Goal: Task Accomplishment & Management: Use online tool/utility

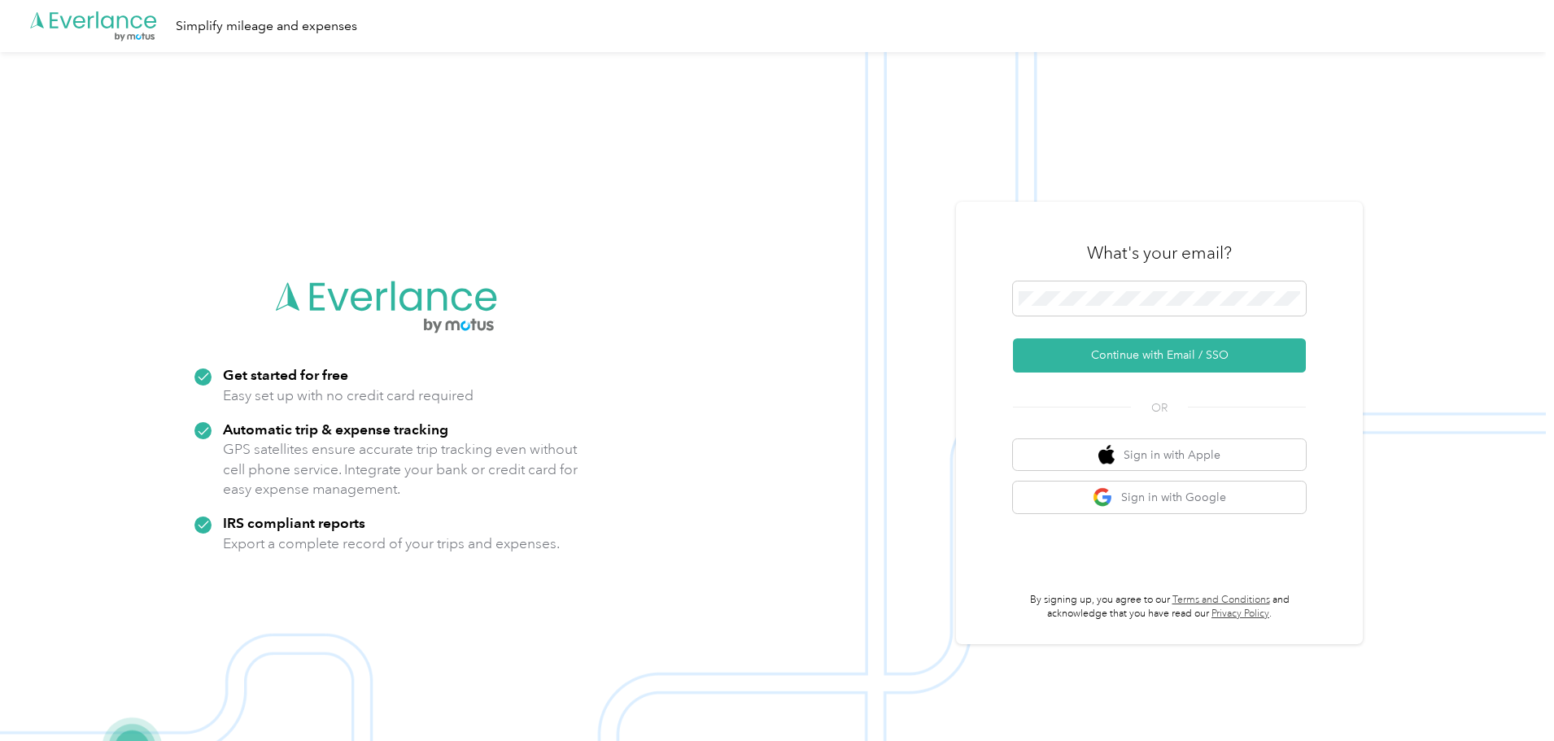
click at [1464, 406] on img at bounding box center [773, 422] width 1546 height 741
click at [1240, 491] on button "Sign in with Google" at bounding box center [1159, 498] width 293 height 32
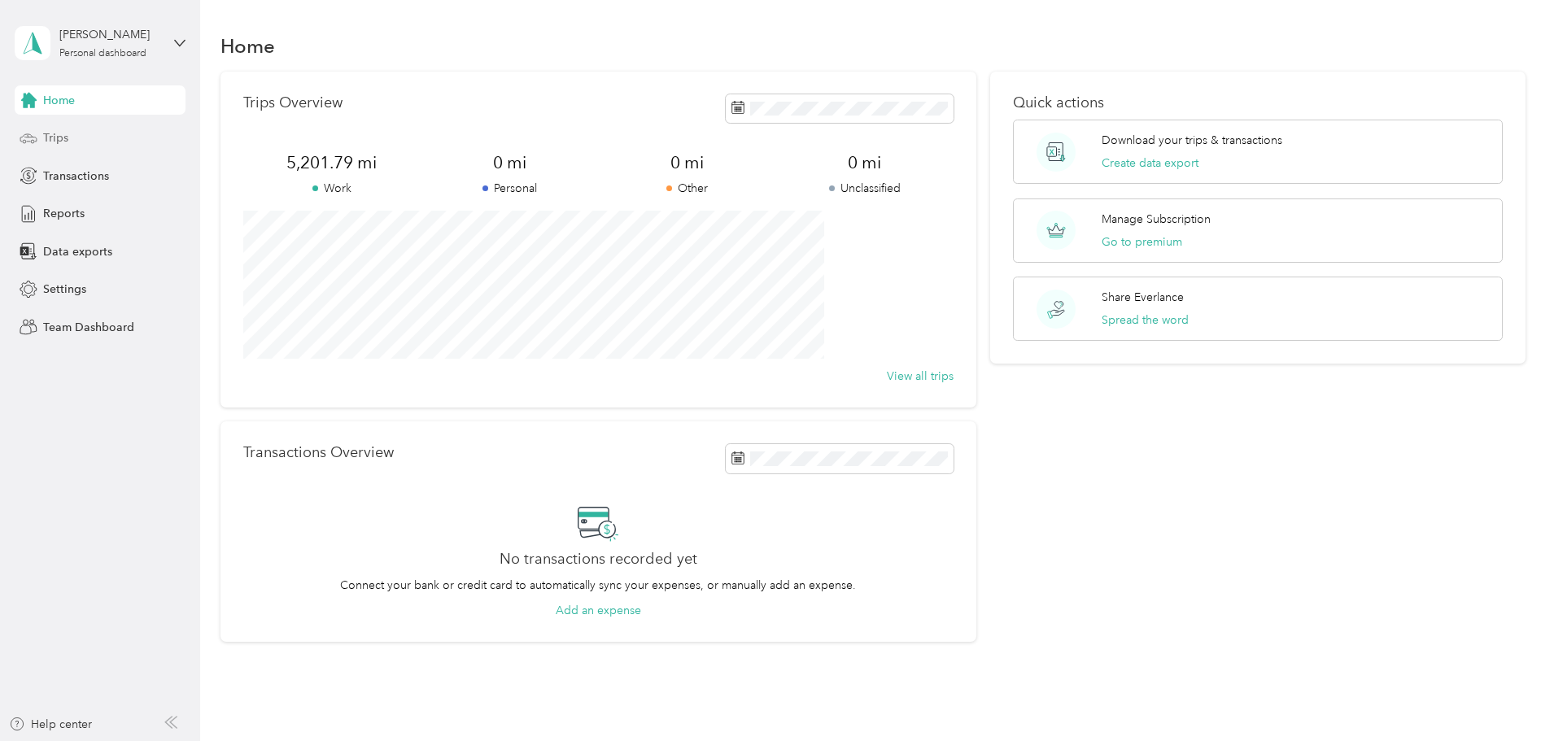
click at [99, 133] on div "Trips" at bounding box center [100, 138] width 171 height 29
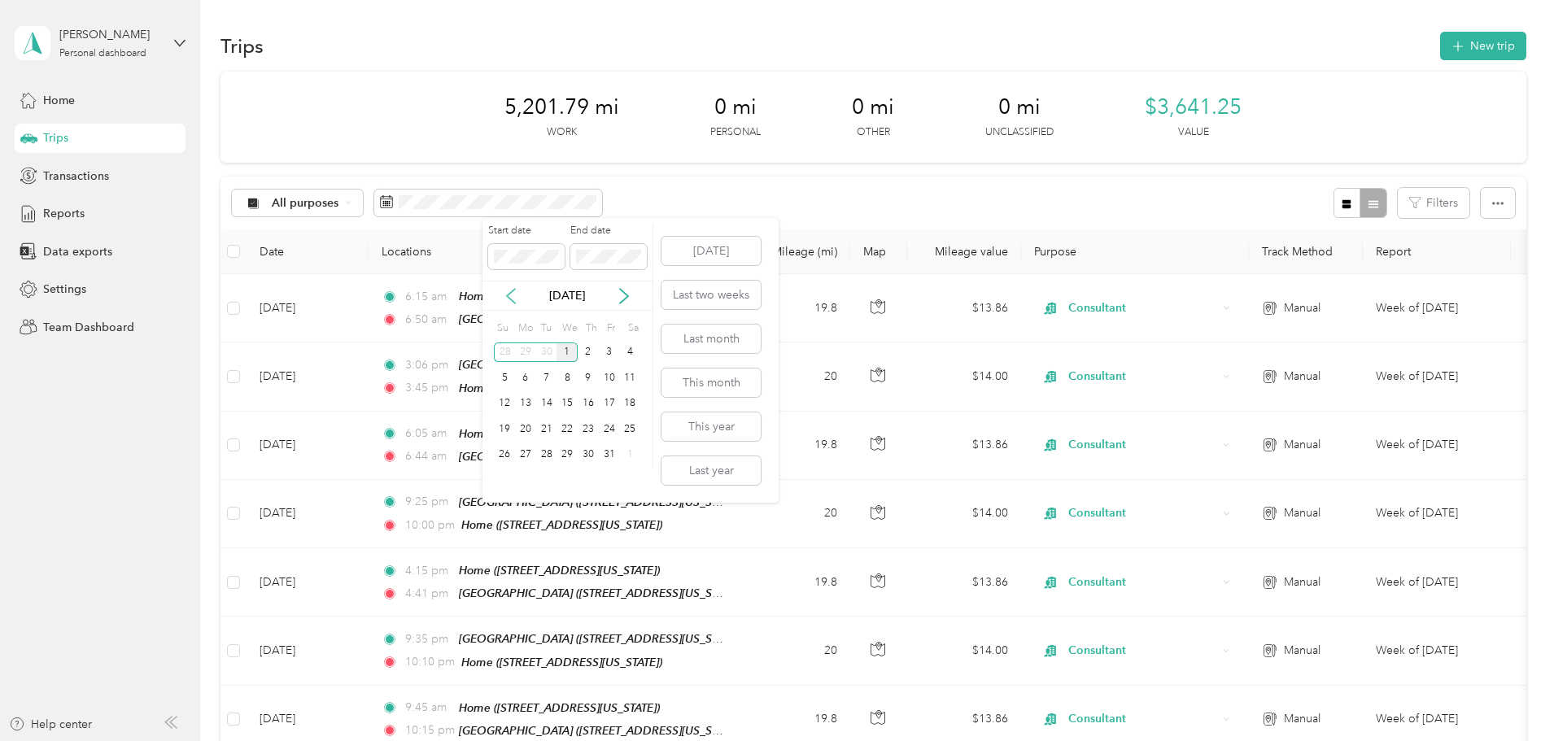
click at [510, 299] on icon at bounding box center [511, 296] width 8 height 15
click at [503, 429] on div "21" at bounding box center [504, 429] width 21 height 20
click at [632, 430] on div "27" at bounding box center [630, 429] width 21 height 20
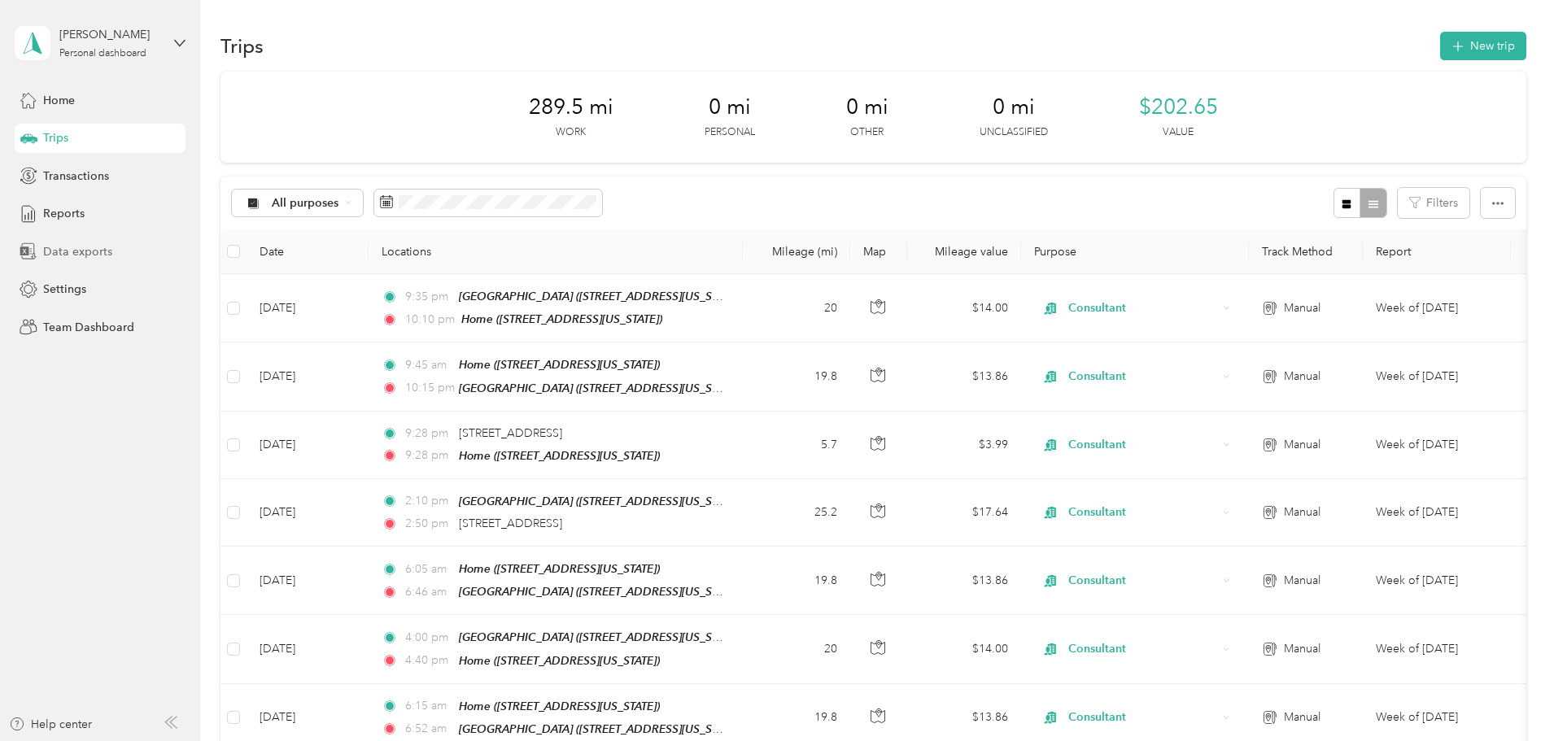
click at [81, 259] on span "Data exports" at bounding box center [77, 251] width 69 height 17
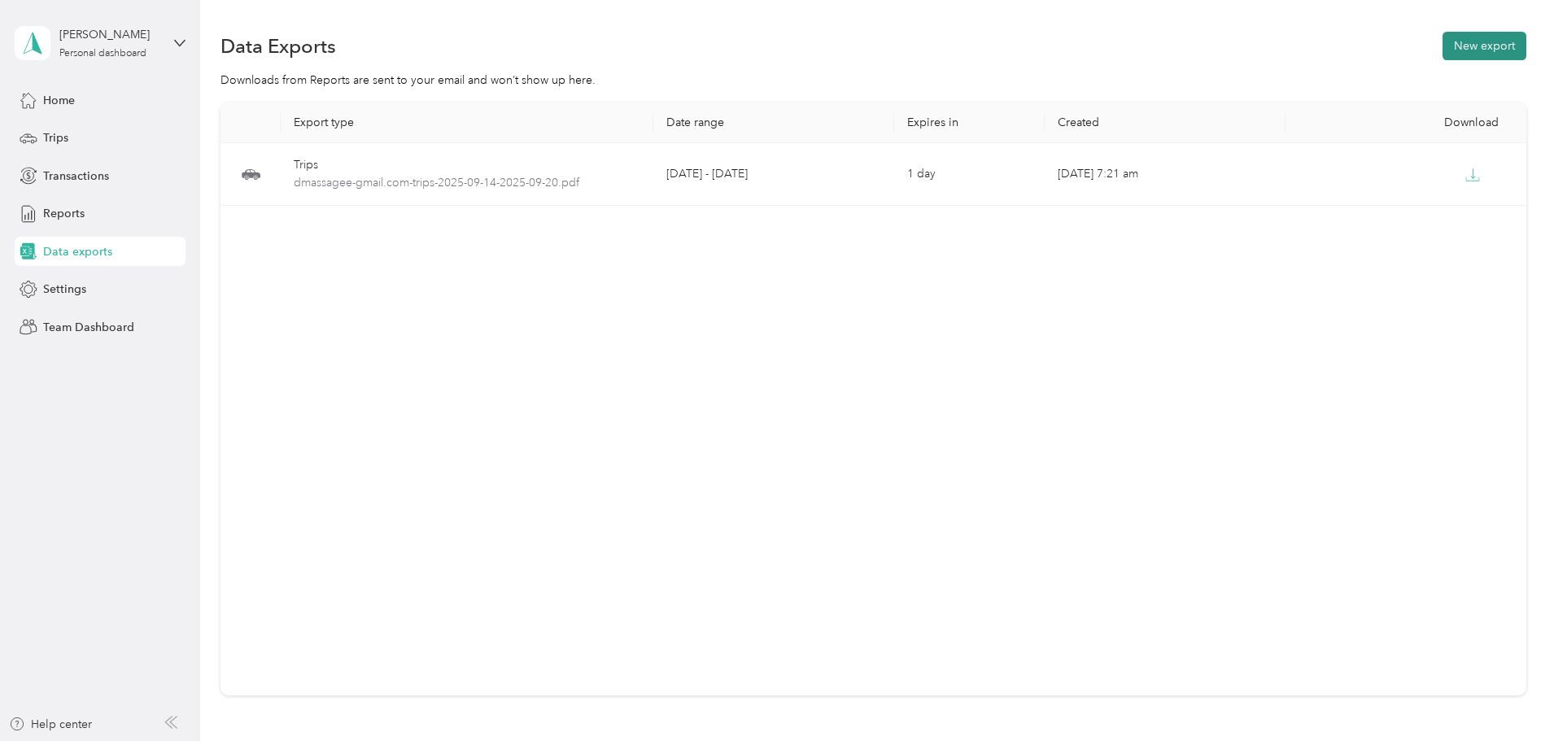
click at [1442, 47] on button "New export" at bounding box center [1484, 46] width 84 height 28
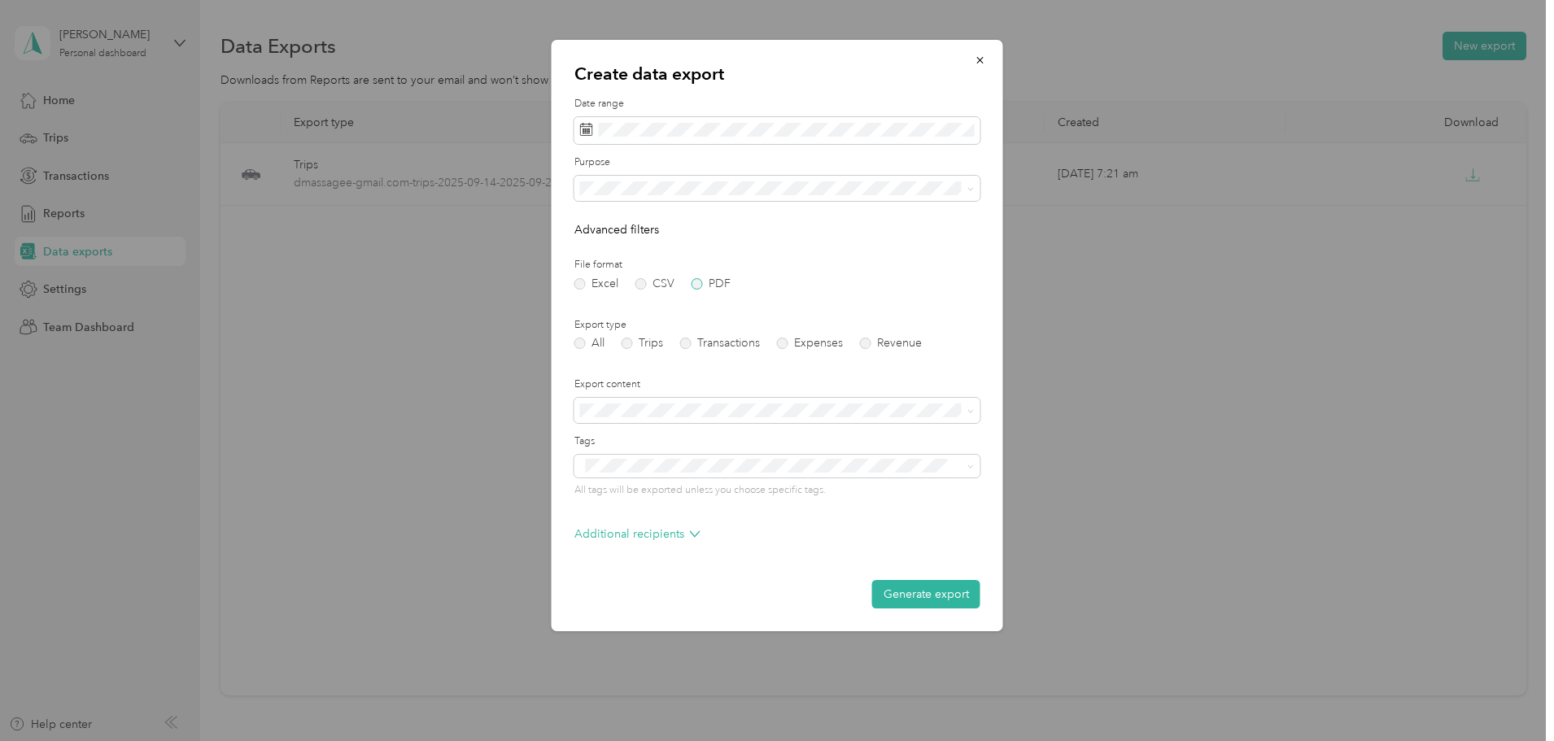
click at [695, 284] on label "PDF" at bounding box center [710, 283] width 39 height 11
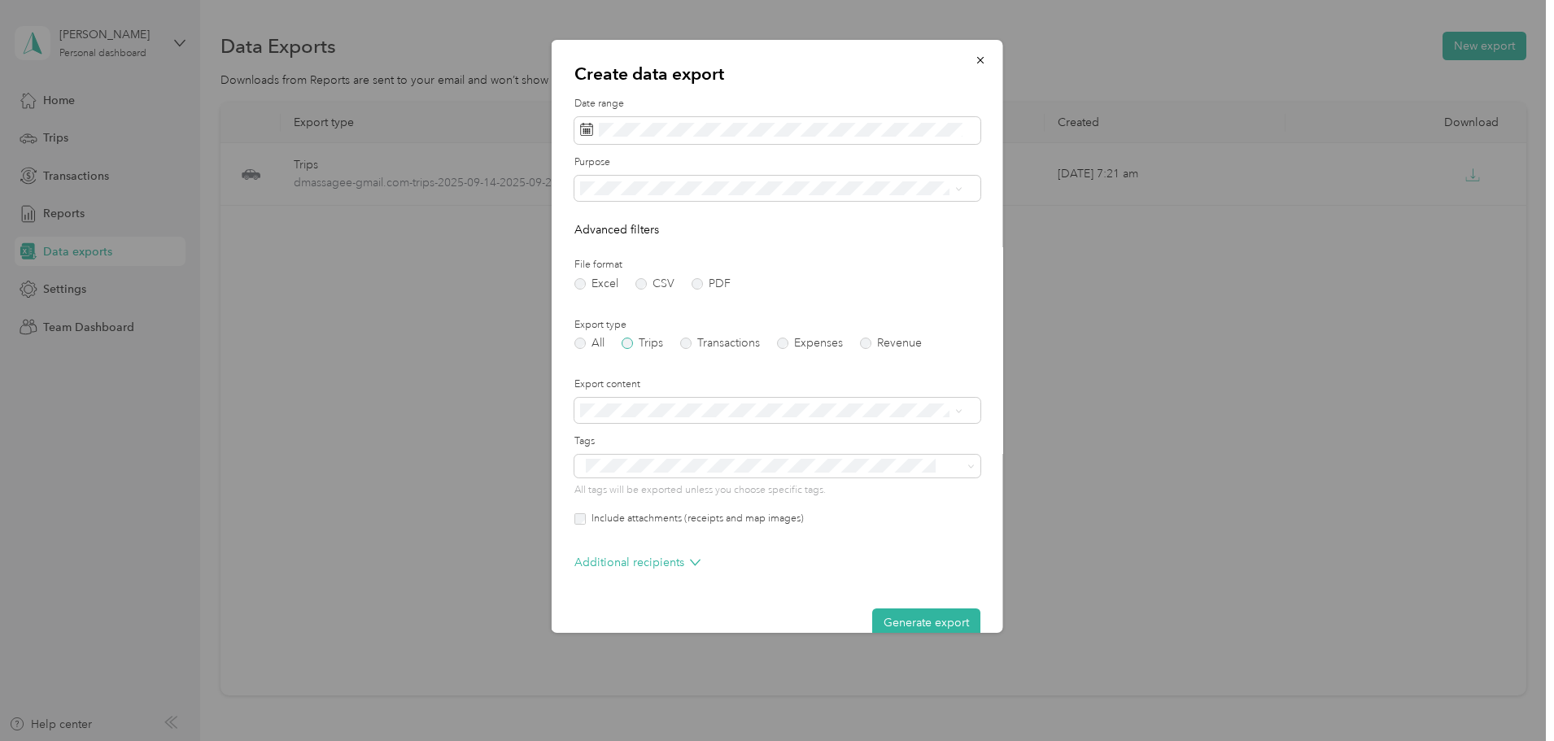
click at [630, 343] on label "Trips" at bounding box center [641, 343] width 41 height 11
click at [606, 223] on icon at bounding box center [603, 224] width 16 height 16
click at [591, 354] on div "21" at bounding box center [596, 357] width 21 height 20
click at [718, 354] on div "27" at bounding box center [721, 357] width 21 height 20
click at [926, 623] on button "Generate export" at bounding box center [926, 622] width 108 height 28
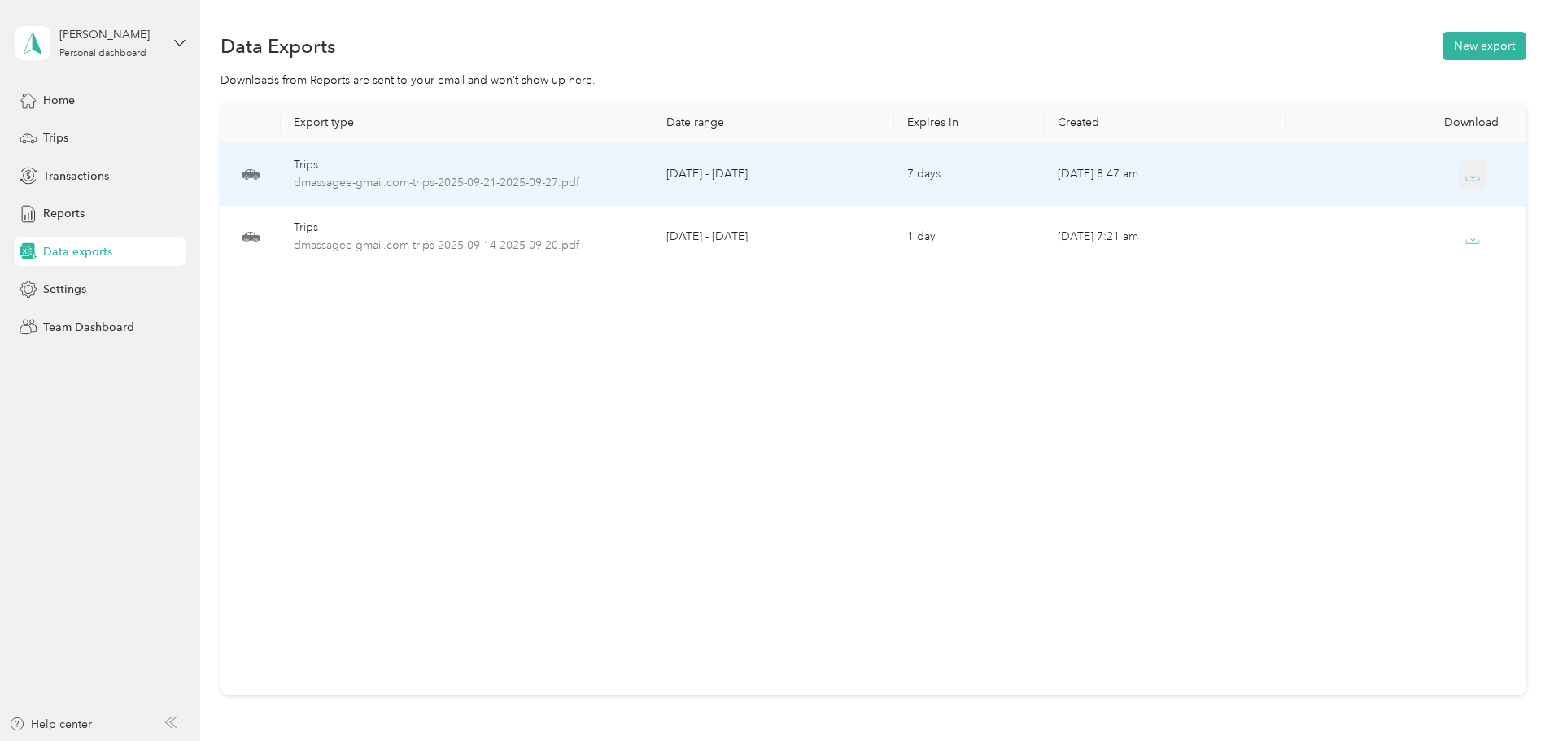
click at [1465, 173] on icon "button" at bounding box center [1472, 175] width 15 height 15
